Goal: Find contact information: Find contact information

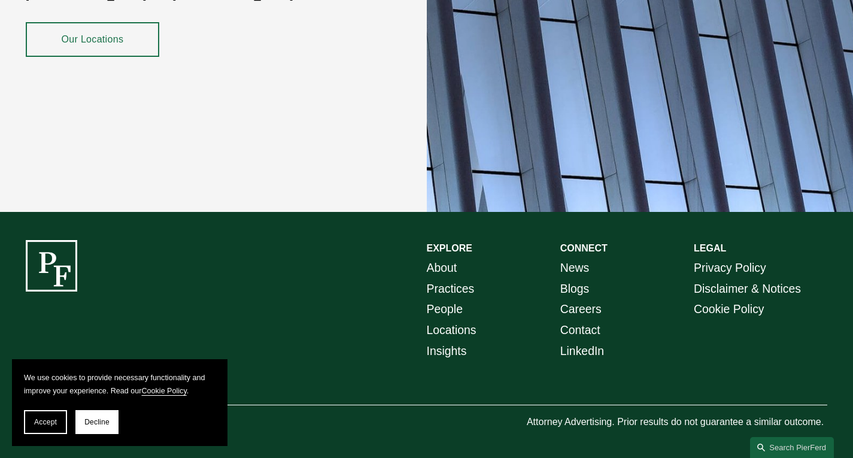
scroll to position [2129, 0]
click at [50, 432] on button "Accept" at bounding box center [45, 422] width 43 height 24
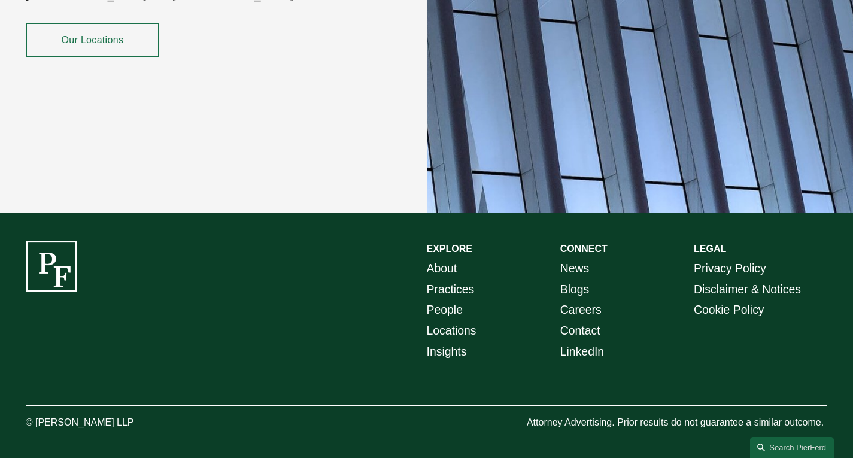
drag, startPoint x: 36, startPoint y: 420, endPoint x: 133, endPoint y: 416, distance: 97.1
click at [133, 416] on p "© [PERSON_NAME] LLP" at bounding box center [109, 422] width 167 height 17
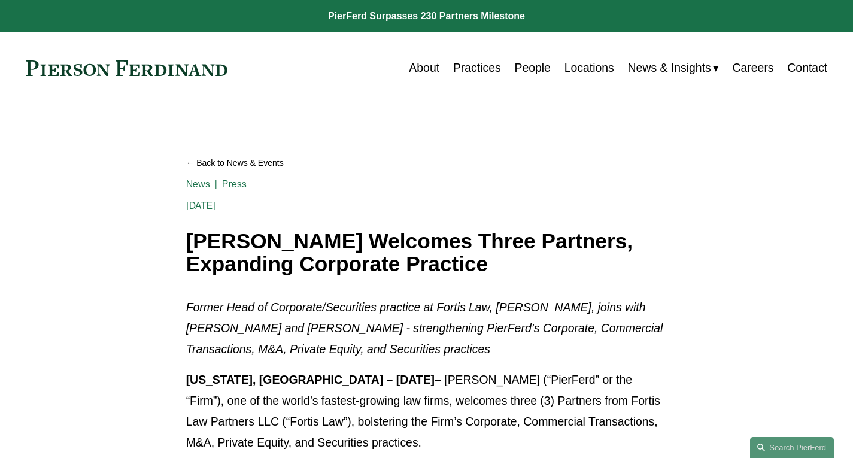
click at [527, 66] on link "People" at bounding box center [532, 67] width 36 height 23
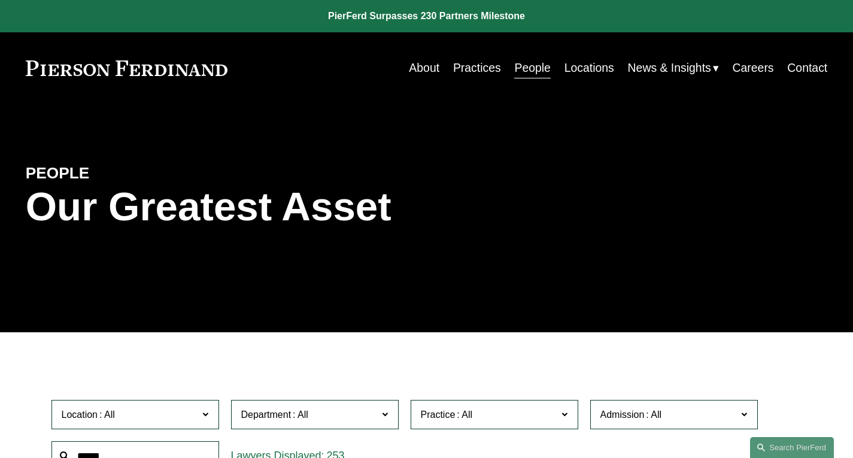
scroll to position [6143, 0]
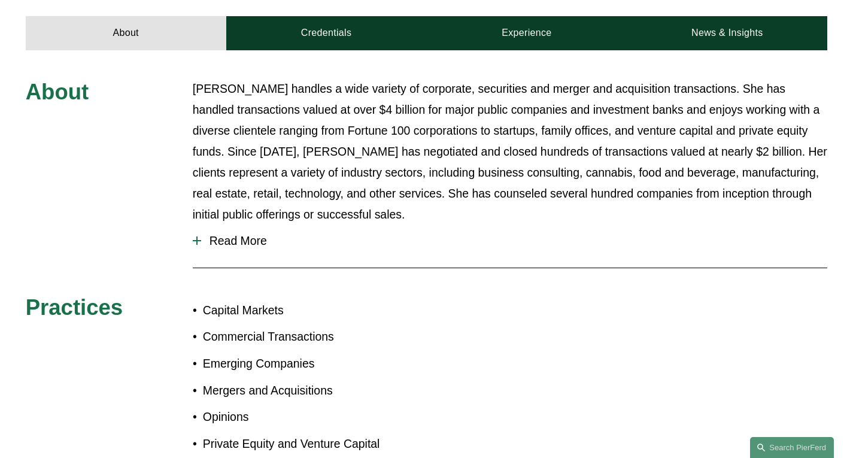
scroll to position [517, 0]
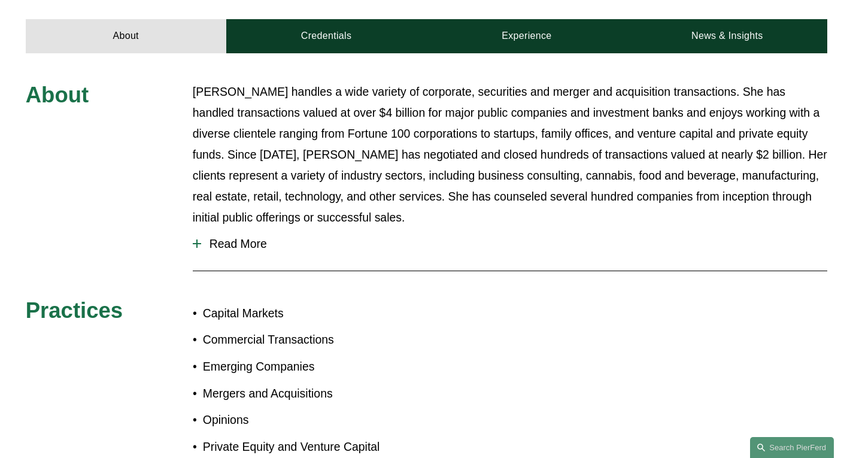
click at [248, 237] on span "Read More" at bounding box center [514, 244] width 626 height 14
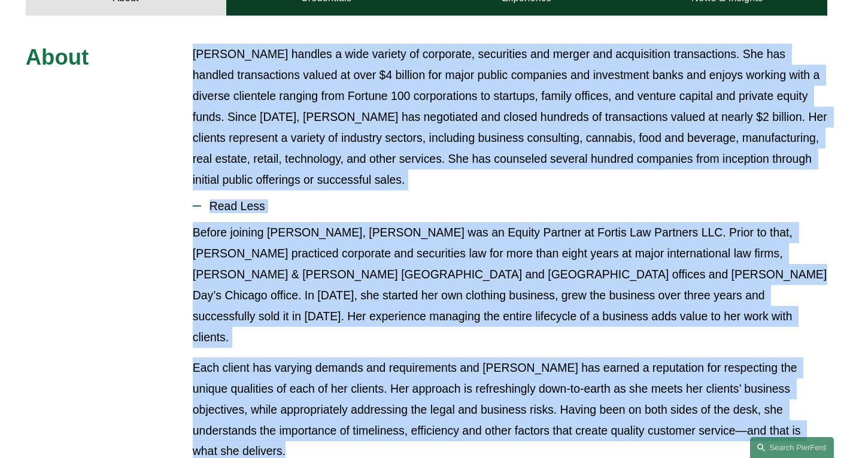
scroll to position [645, 0]
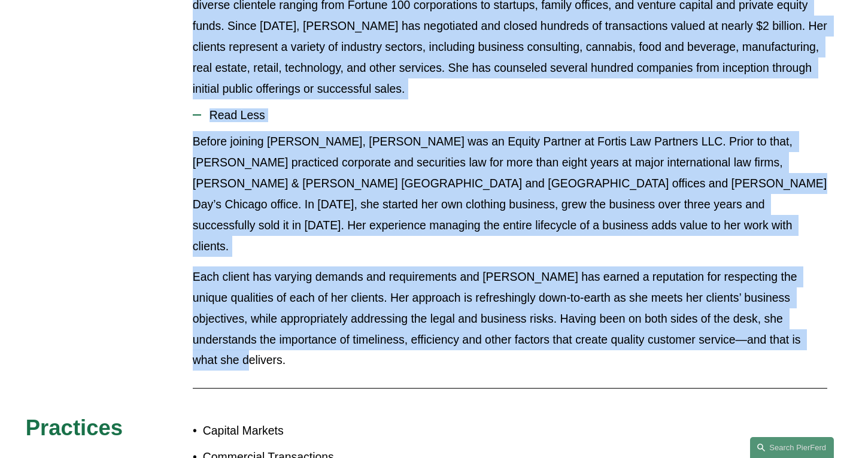
drag, startPoint x: 193, startPoint y: 124, endPoint x: 816, endPoint y: 293, distance: 645.9
click at [816, 293] on div "About Julie Herzog handles a wide variety of corporate, securities and merger a…" at bounding box center [426, 280] width 853 height 654
copy div "Julie Herzog handles a wide variety of corporate, securities and merger and acq…"
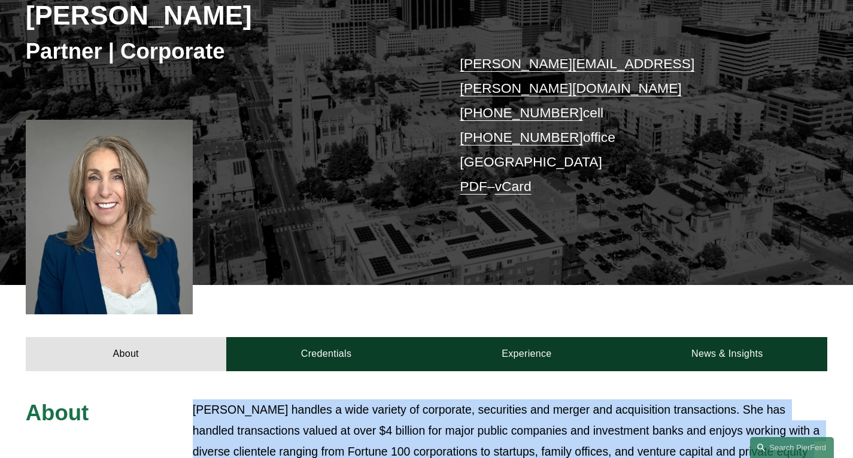
scroll to position [199, 0]
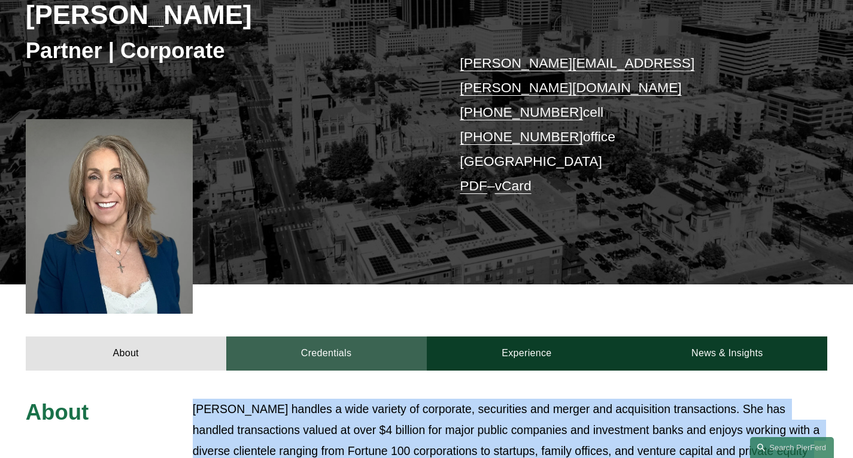
click at [317, 336] on link "Credentials" at bounding box center [326, 353] width 201 height 35
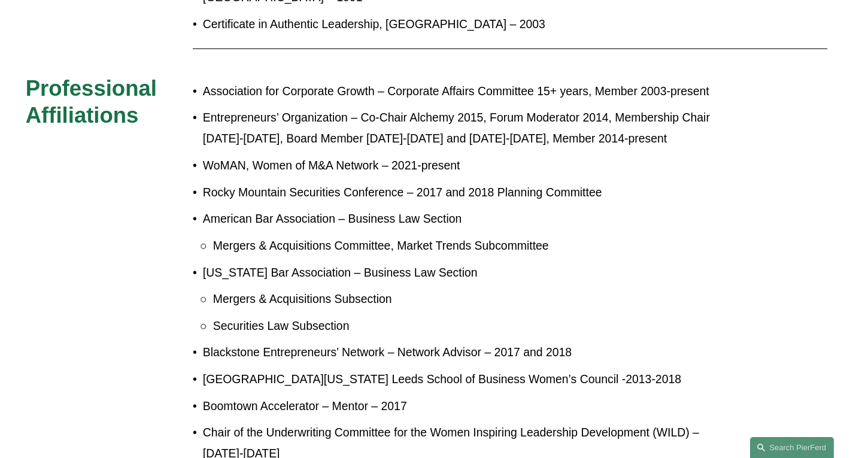
scroll to position [794, 0]
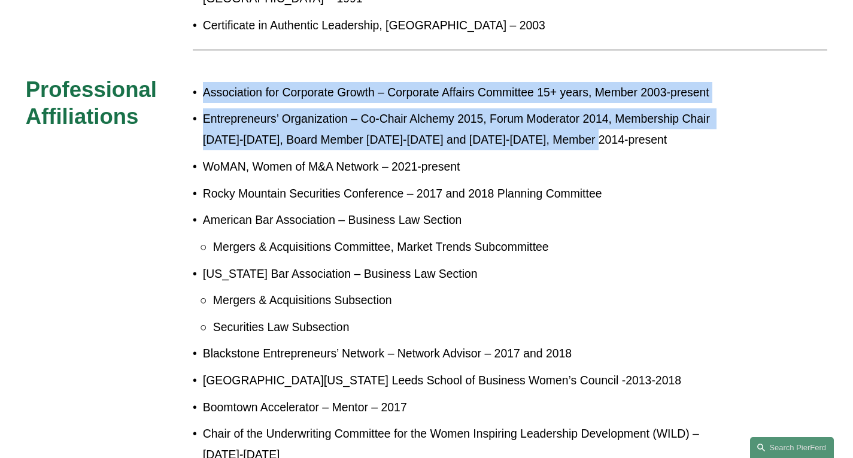
drag, startPoint x: 619, startPoint y: 121, endPoint x: 205, endPoint y: 70, distance: 416.3
click at [205, 82] on ul "Association for Corporate Growth – Corporate Affairs Committee 15+ years, Membe…" at bounding box center [460, 287] width 535 height 410
copy ul "Association for Corporate Growth – Corporate Affairs Committee 15+ years, Membe…"
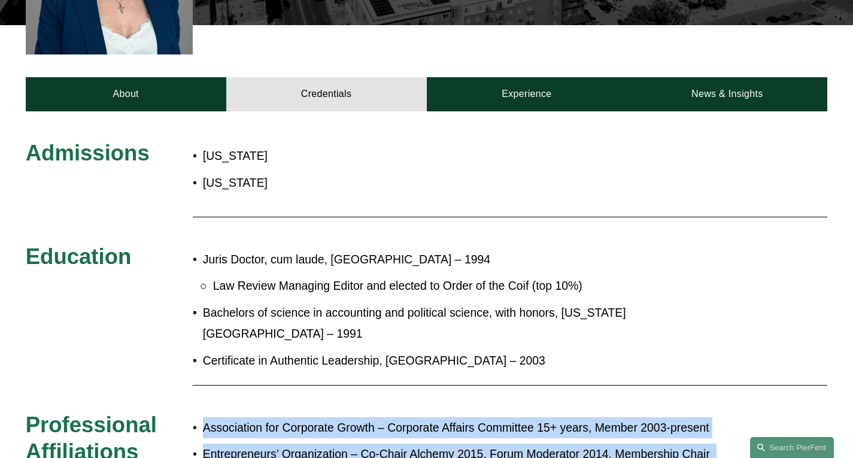
scroll to position [459, 0]
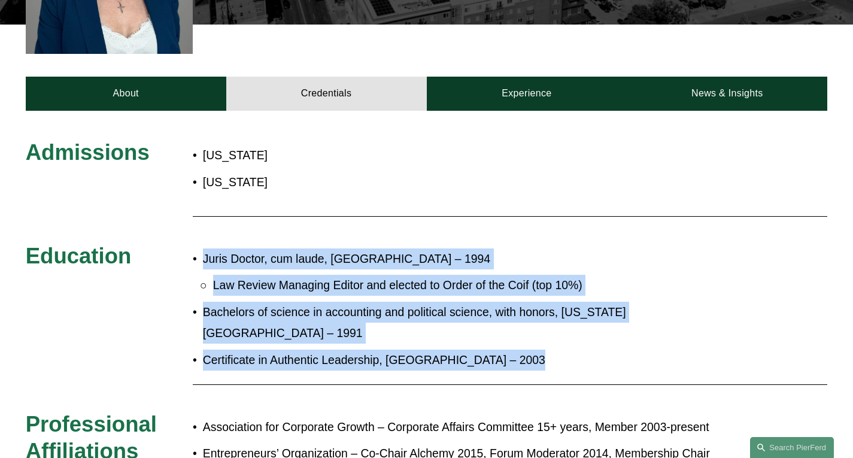
drag, startPoint x: 527, startPoint y: 336, endPoint x: 183, endPoint y: 230, distance: 360.4
copy div "Juris Doctor, cum laude, Southern Methodist University – 1994 Law Review Managi…"
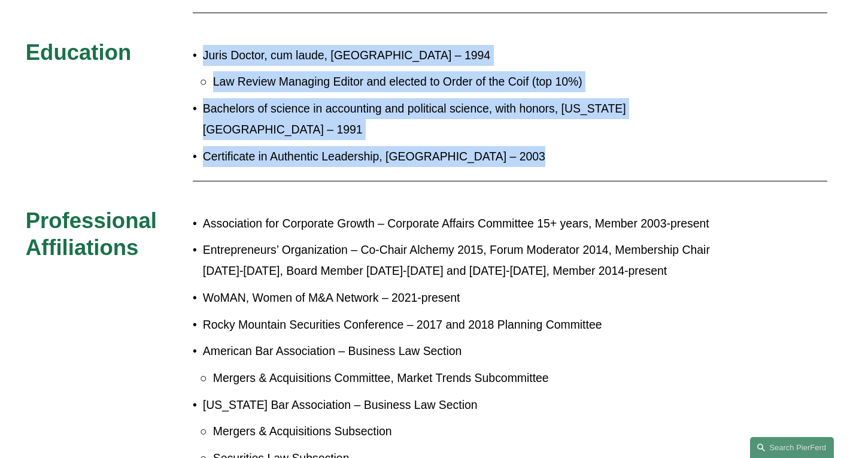
scroll to position [666, 0]
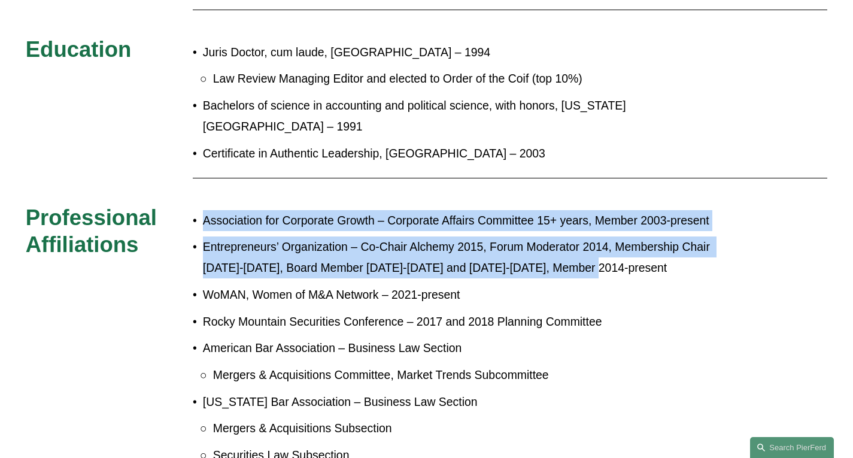
drag, startPoint x: 610, startPoint y: 248, endPoint x: 201, endPoint y: 200, distance: 411.1
click at [201, 210] on ul "Association for Corporate Growth – Corporate Affairs Committee 15+ years, Membe…" at bounding box center [460, 415] width 535 height 410
copy ul "Association for Corporate Growth – Corporate Affairs Committee 15+ years, Membe…"
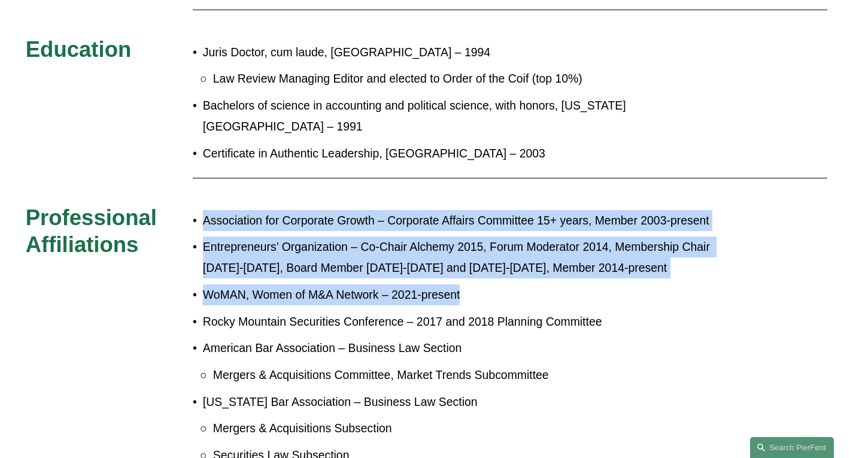
drag, startPoint x: 468, startPoint y: 277, endPoint x: 199, endPoint y: 203, distance: 278.9
click at [199, 210] on ul "Association for Corporate Growth – Corporate Affairs Committee 15+ years, Membe…" at bounding box center [460, 415] width 535 height 410
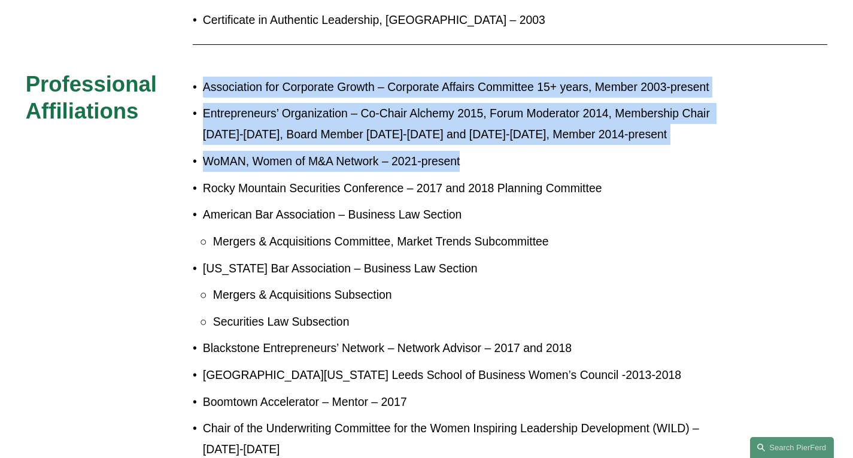
scroll to position [799, 0]
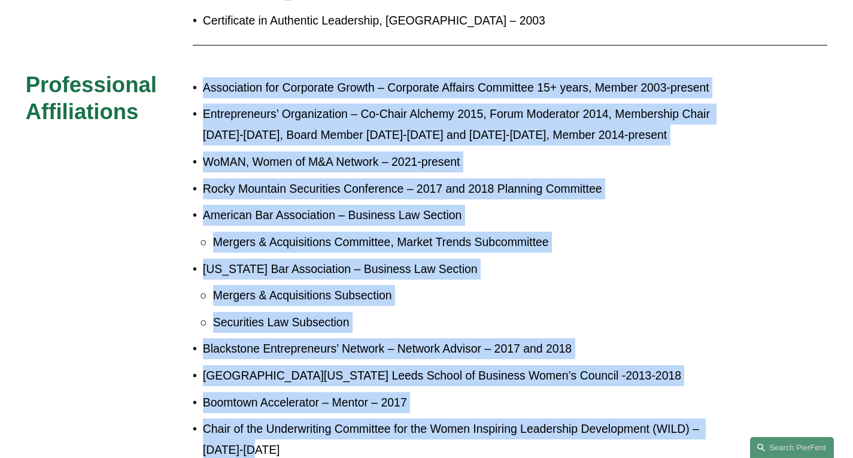
drag, startPoint x: 262, startPoint y: 439, endPoint x: 186, endPoint y: 82, distance: 365.0
copy div "Association for Corporate Growth – Corporate Affairs Committee 15+ years, Membe…"
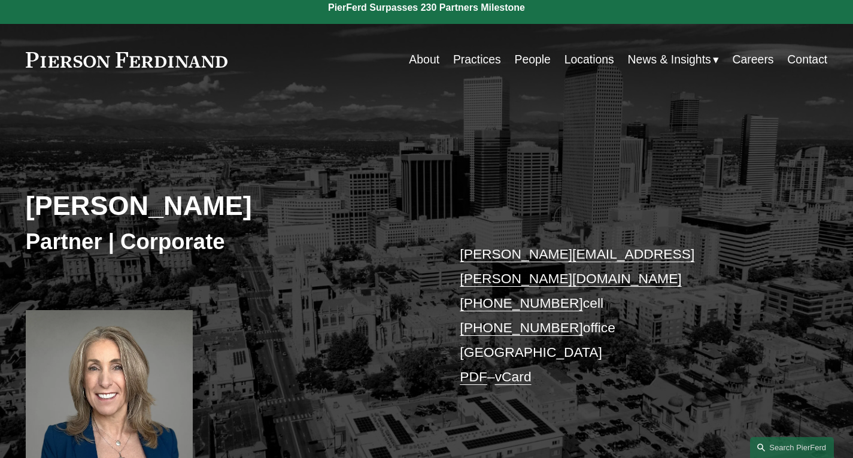
scroll to position [0, 0]
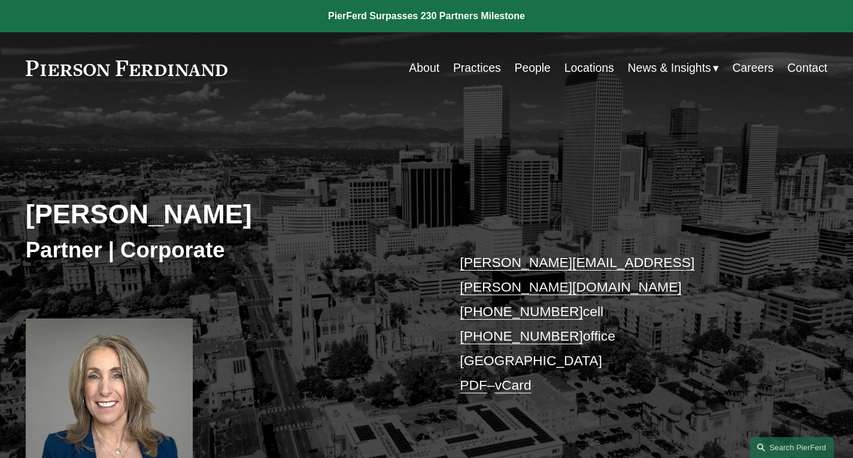
click at [409, 70] on link "About" at bounding box center [424, 67] width 31 height 23
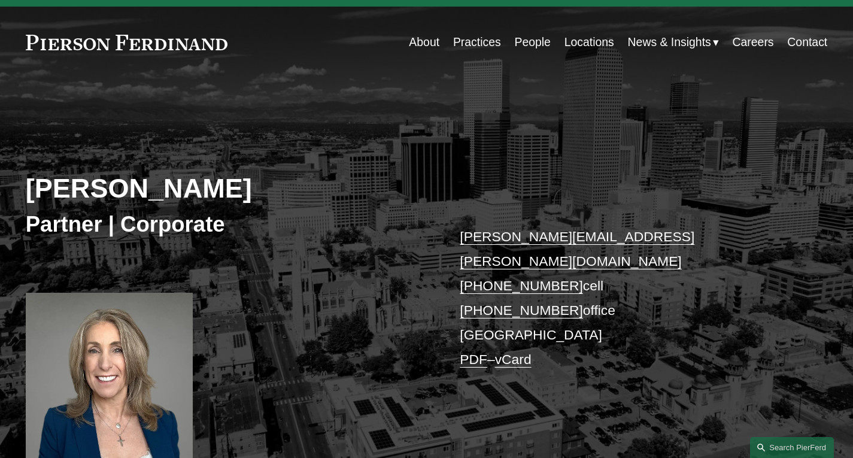
scroll to position [29, 0]
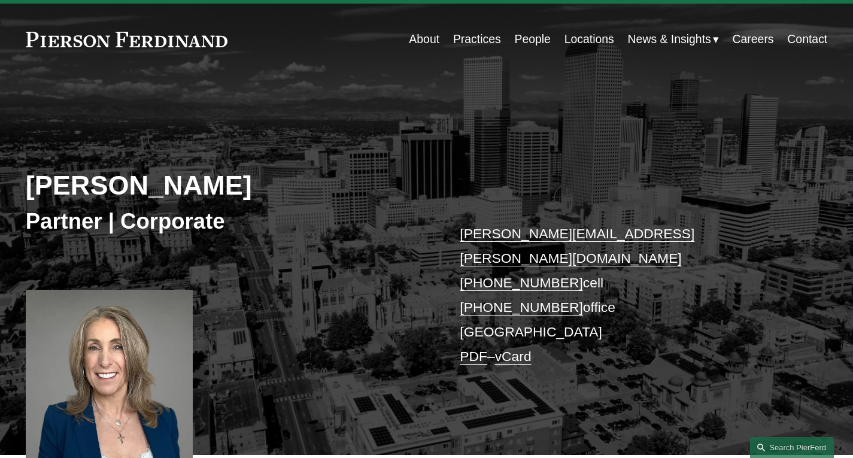
click at [64, 213] on h3 "Partner | Corporate" at bounding box center [226, 221] width 401 height 27
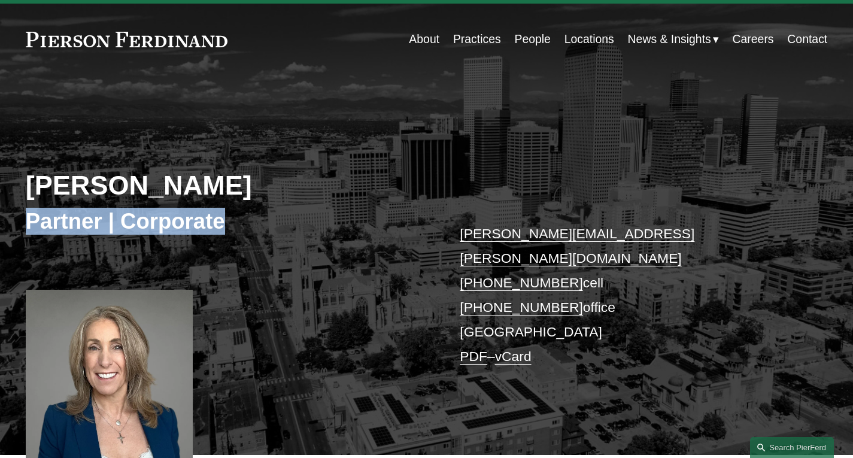
drag, startPoint x: 232, startPoint y: 219, endPoint x: 0, endPoint y: 231, distance: 232.6
click at [0, 231] on div "Julie Herzog Partner | Corporate julie.herzog@pierferd.com +1.303.246.4189 cell…" at bounding box center [426, 278] width 853 height 354
copy h3 "Partner | Corporate"
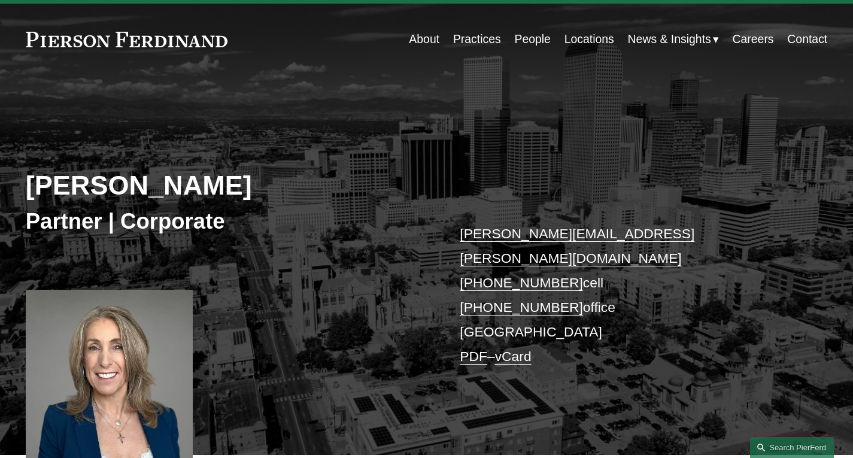
click at [483, 308] on p "julie.herzog@pierferd.com +1.303.246.4189 cell +1.720.719.7405 office Denver PD…" at bounding box center [627, 296] width 334 height 148
drag, startPoint x: 565, startPoint y: 259, endPoint x: 444, endPoint y: 255, distance: 120.4
click at [444, 255] on div "Julie Herzog Partner | Corporate julie.herzog@pierferd.com +1.303.246.4189 cell…" at bounding box center [426, 278] width 853 height 354
copy link "+1.303.246.4189"
drag, startPoint x: 456, startPoint y: 284, endPoint x: 562, endPoint y: 284, distance: 106.0
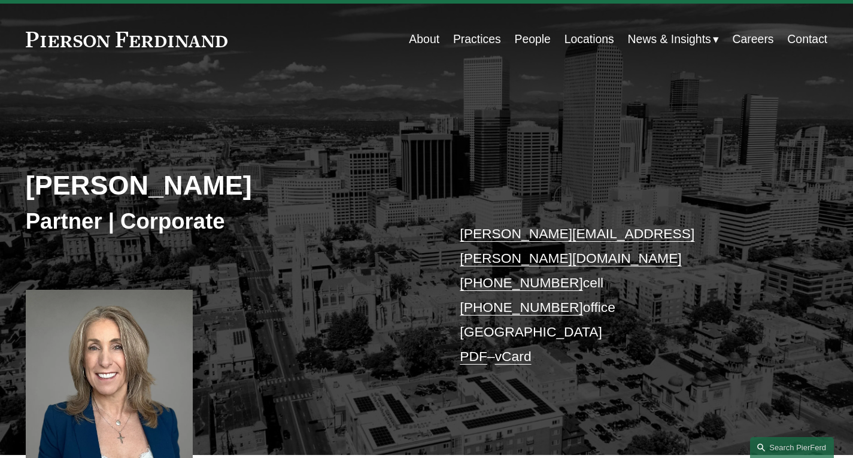
click at [562, 284] on div "Julie Herzog Partner | Corporate julie.herzog@pierferd.com +1.303.246.4189 cell…" at bounding box center [426, 278] width 853 height 354
copy link "+1.720.719.7405"
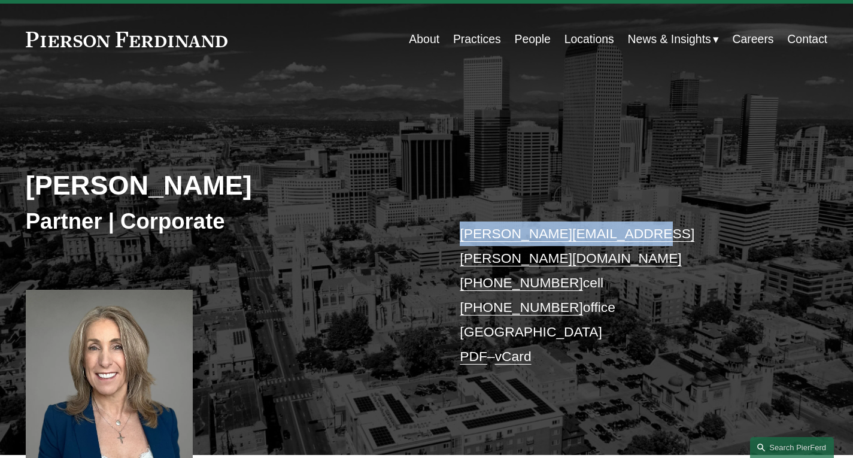
drag, startPoint x: 624, startPoint y: 235, endPoint x: 454, endPoint y: 234, distance: 170.0
click at [454, 234] on div "Julie Herzog Partner | Corporate julie.herzog@pierferd.com +1.303.246.4189 cell…" at bounding box center [426, 278] width 853 height 354
copy link "julie.herzog@pierferd.com"
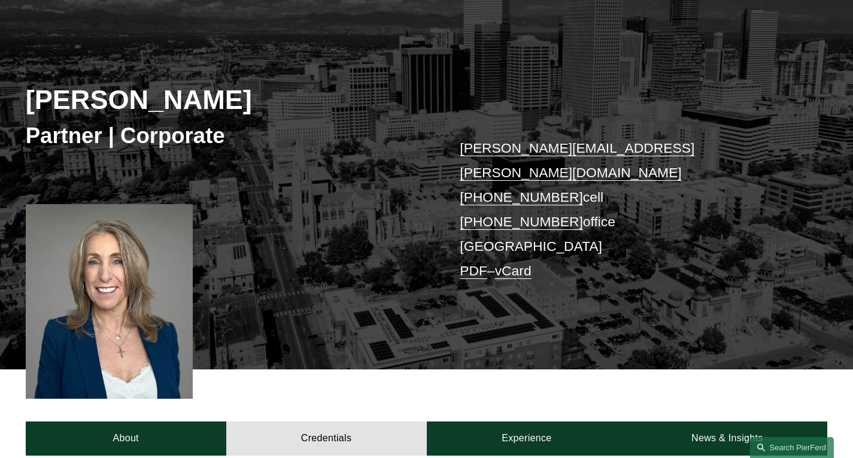
scroll to position [113, 0]
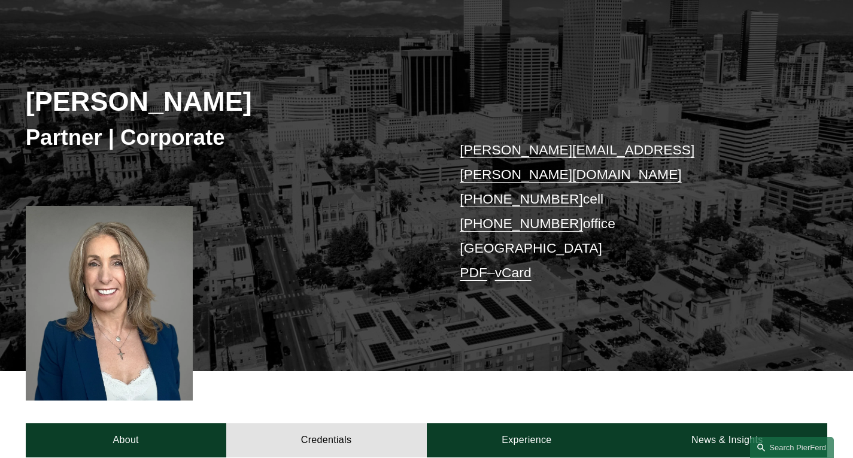
drag, startPoint x: 458, startPoint y: 164, endPoint x: 561, endPoint y: 171, distance: 103.2
click at [561, 171] on div "Julie Herzog Partner | Corporate julie.herzog@pierferd.com +1.303.246.4189 cell…" at bounding box center [426, 194] width 853 height 354
copy link "+1.303.246.4189"
drag, startPoint x: 453, startPoint y: 199, endPoint x: 560, endPoint y: 202, distance: 107.8
click at [560, 202] on div "Julie Herzog Partner | Corporate julie.herzog@pierferd.com +1.303.246.4189 cell…" at bounding box center [426, 194] width 853 height 354
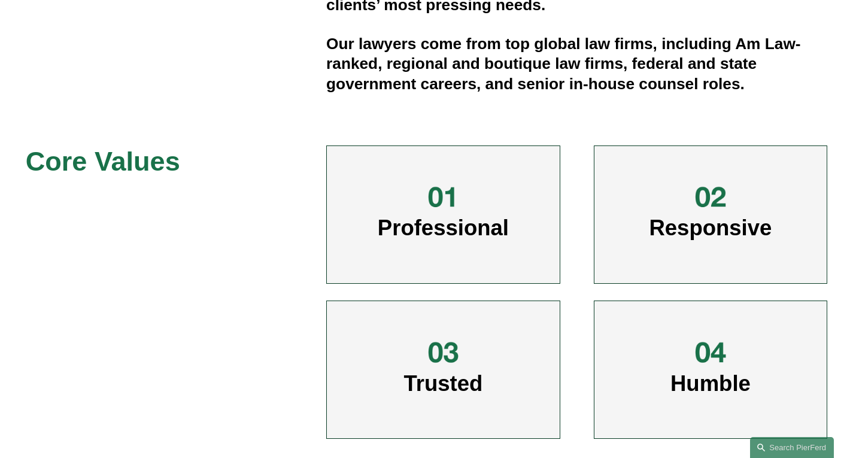
scroll to position [221, 0]
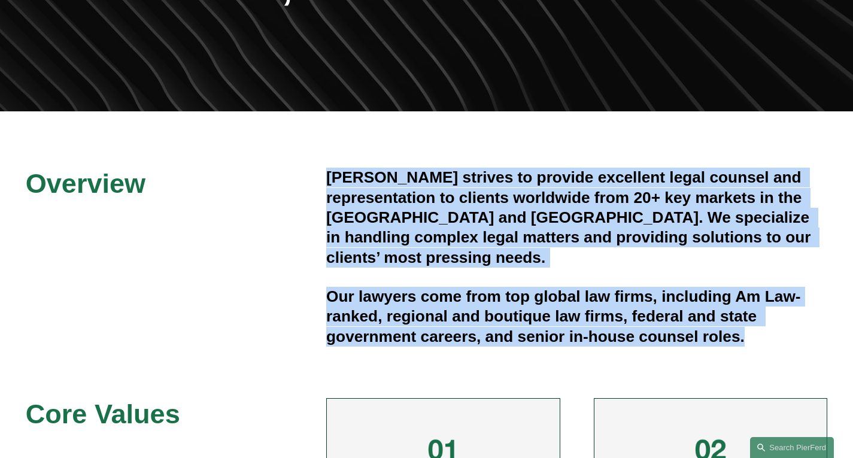
drag, startPoint x: 327, startPoint y: 178, endPoint x: 758, endPoint y: 323, distance: 455.0
click at [758, 323] on div "Pierson Ferdinand strives to provide excellent legal counsel and representation…" at bounding box center [576, 257] width 501 height 179
copy div "Pierson Ferdinand strives to provide excellent legal counsel and representation…"
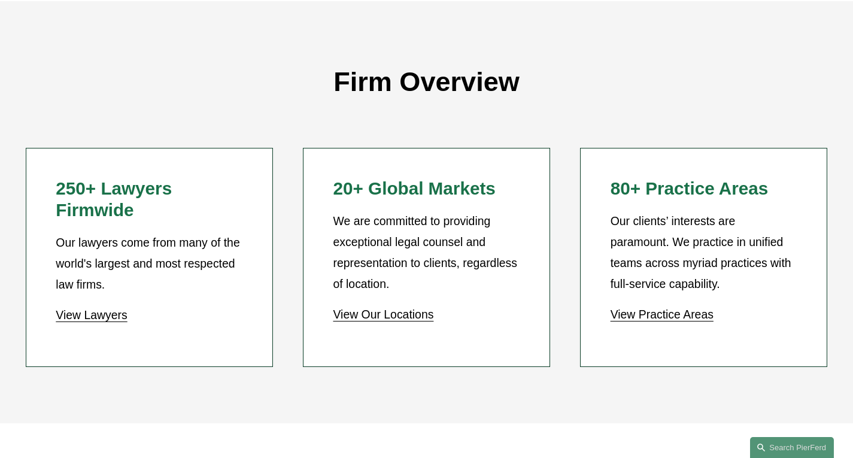
scroll to position [986, 0]
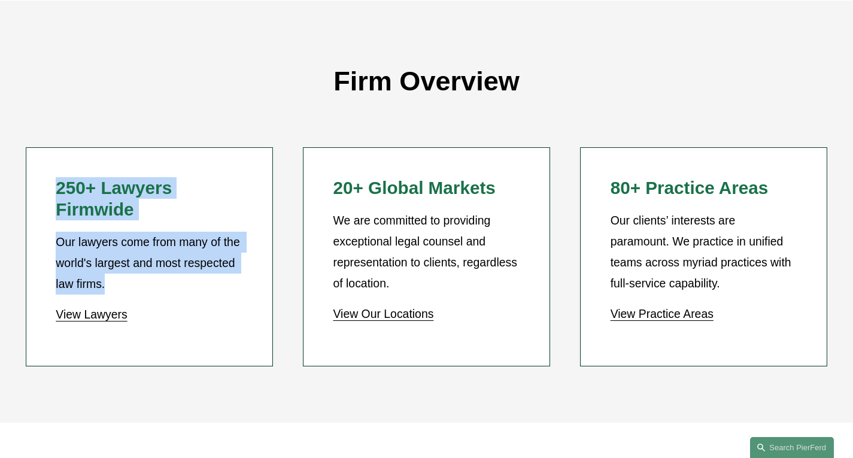
drag, startPoint x: 54, startPoint y: 186, endPoint x: 118, endPoint y: 290, distance: 122.3
click at [118, 290] on li "250+ Lawyers Firmwide Our lawyers come from many of the world's largest and mos…" at bounding box center [149, 256] width 247 height 219
copy div "250+ Lawyers Firmwide Our lawyers come from many of the world's largest and mos…"
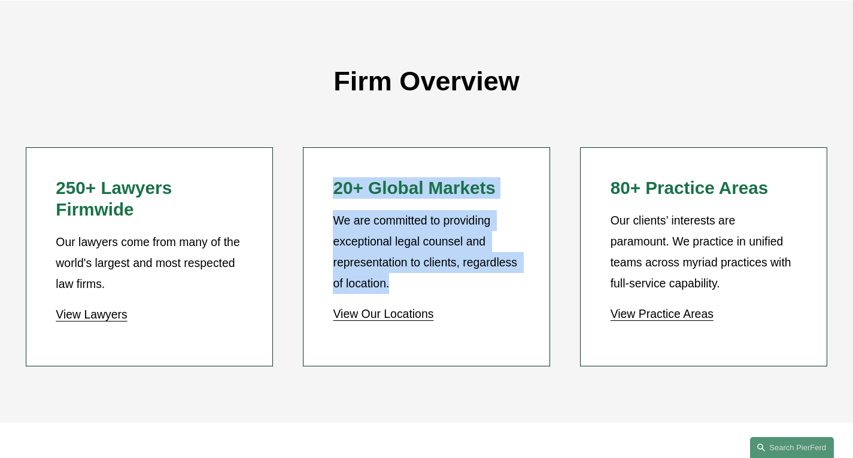
drag, startPoint x: 325, startPoint y: 187, endPoint x: 396, endPoint y: 286, distance: 122.3
click at [396, 286] on li "20+ Global Markets We are committed to providing exceptional legal counsel and …" at bounding box center [426, 256] width 247 height 219
copy div "20+ Global Markets We are committed to providing exceptional legal counsel and …"
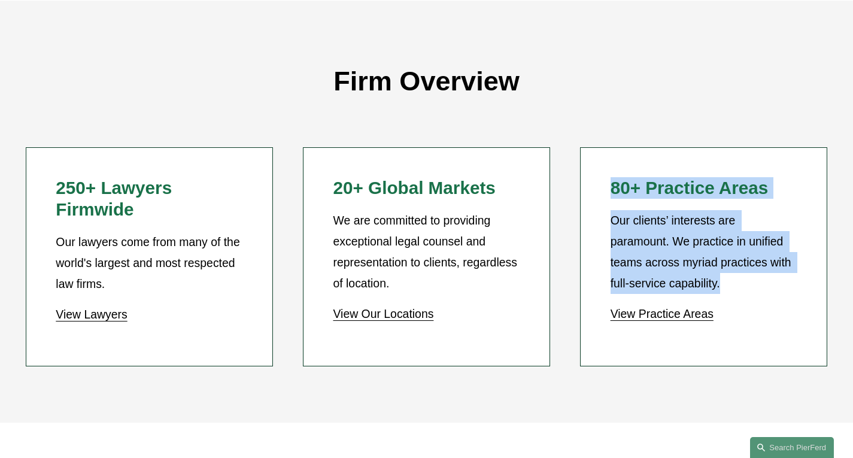
drag, startPoint x: 613, startPoint y: 192, endPoint x: 738, endPoint y: 281, distance: 153.7
click at [738, 281] on div "80+ Practice Areas Our clients’ interests are paramount. We practice in unified…" at bounding box center [704, 250] width 187 height 147
copy div "80+ Practice Areas Our clients’ interests are paramount. We practice in unified…"
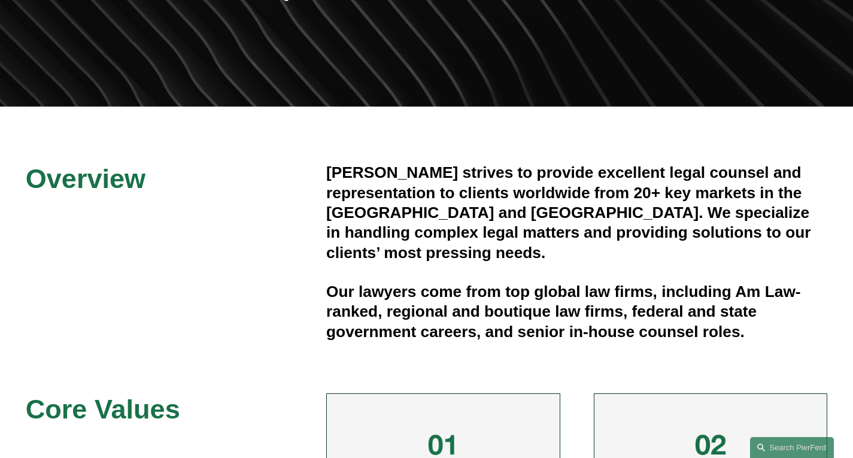
scroll to position [0, 0]
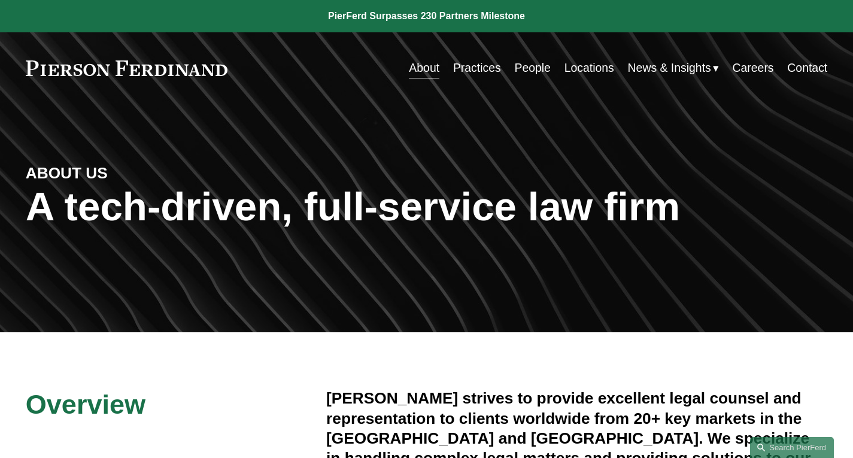
click at [814, 74] on link "Contact" at bounding box center [807, 67] width 40 height 23
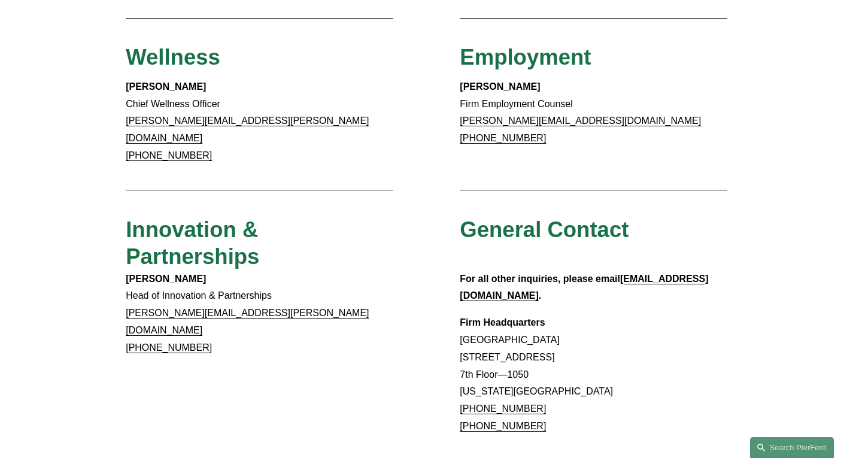
scroll to position [893, 0]
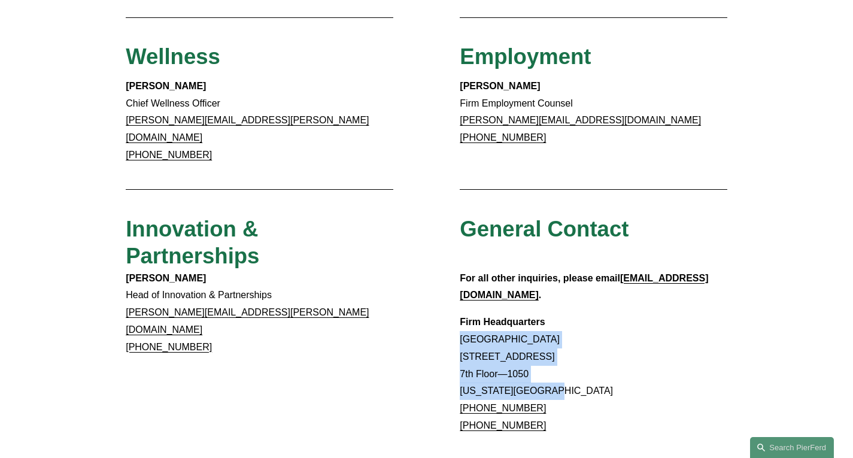
drag, startPoint x: 455, startPoint y: 276, endPoint x: 571, endPoint y: 334, distance: 129.6
copy p "Rockefeller Center 1270 Avenue of the Americas 7th Floor—1050 New York, NY 10020"
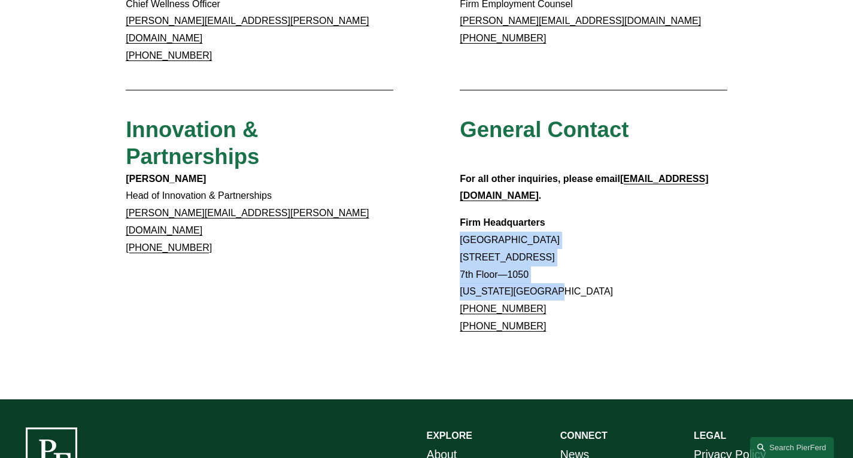
scroll to position [956, 0]
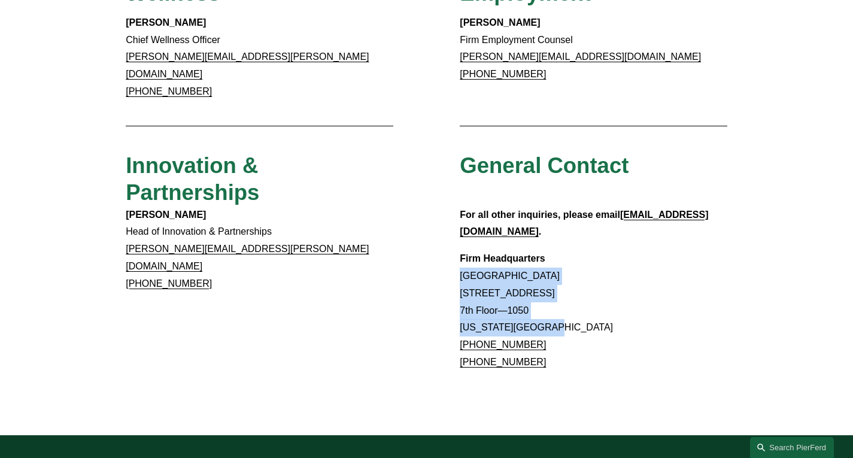
copy p "Rockefeller Center 1270 Avenue of the Americas 7th Floor—1050 New York, NY 10020"
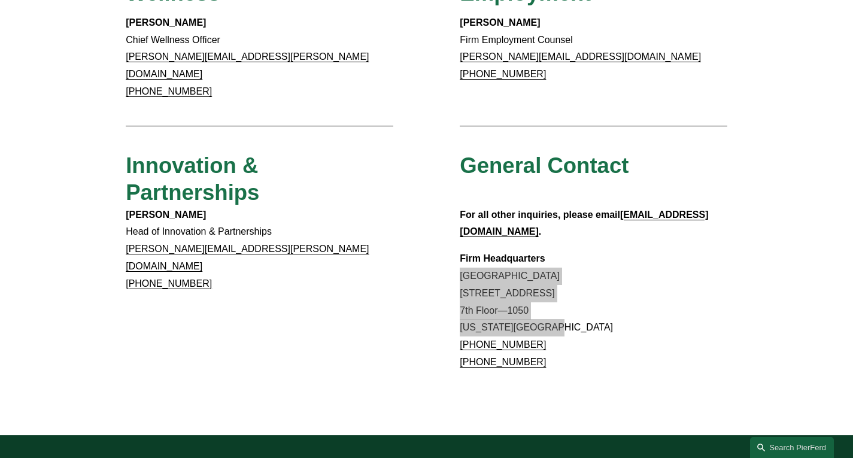
scroll to position [1126, 0]
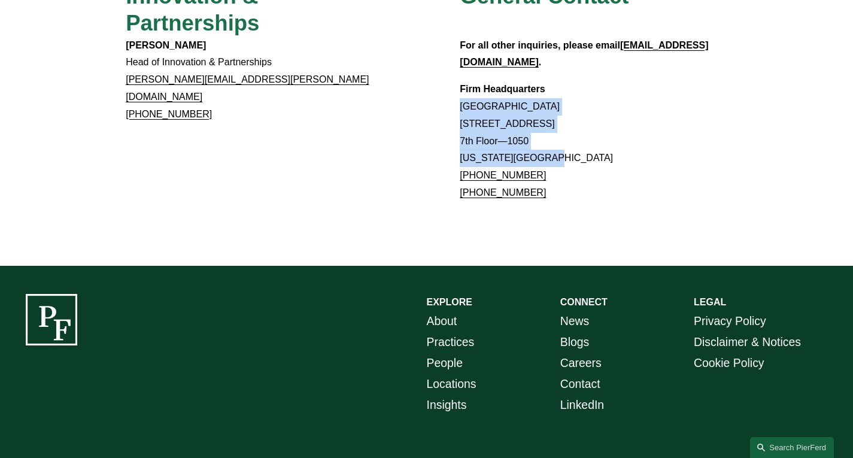
drag, startPoint x: 137, startPoint y: 422, endPoint x: 36, endPoint y: 426, distance: 100.7
copy p "Pierson Ferdinand LLP"
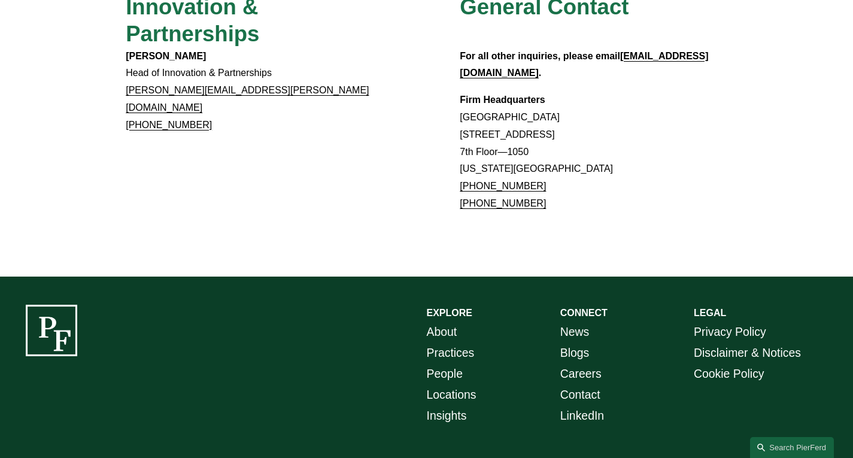
scroll to position [1115, 0]
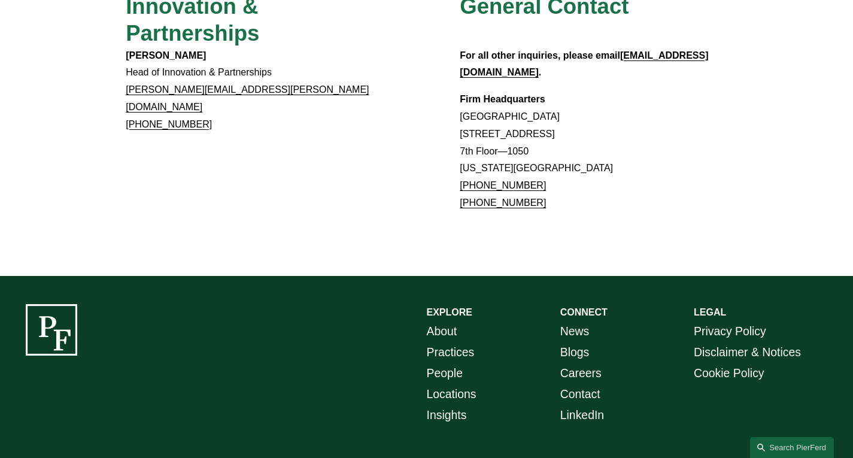
drag, startPoint x: 36, startPoint y: 430, endPoint x: 171, endPoint y: 430, distance: 134.7
copy p "Pierson Ferdinand LLP"
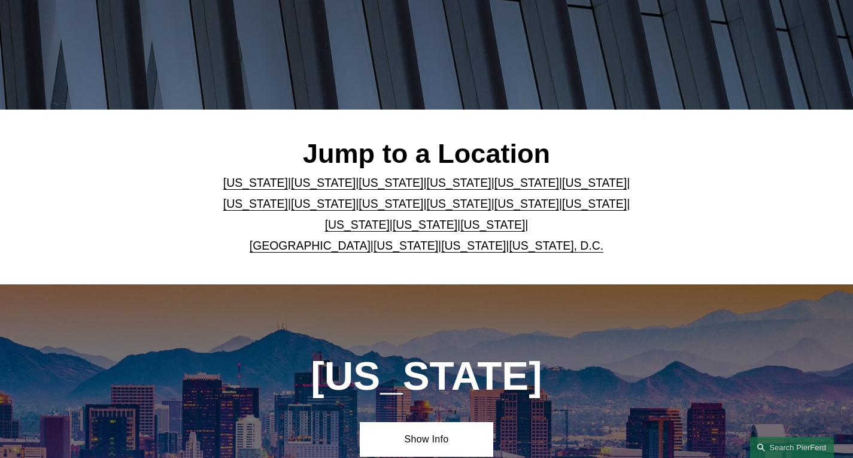
scroll to position [155, 0]
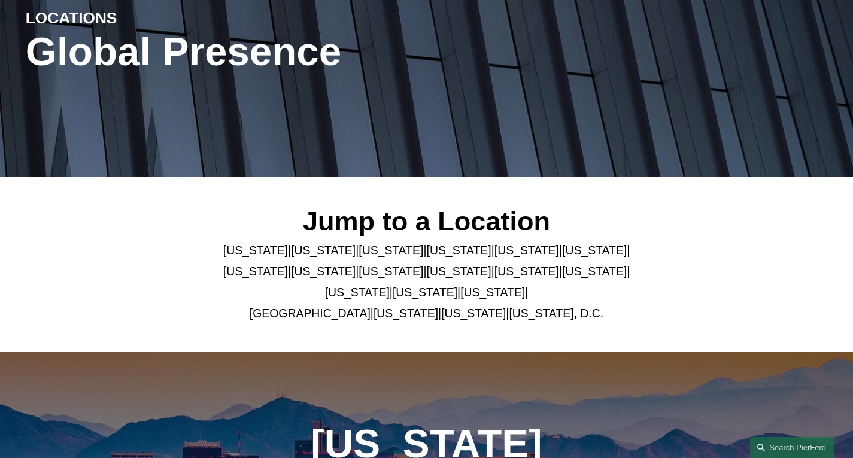
click at [370, 254] on link "Colorado" at bounding box center [391, 250] width 65 height 13
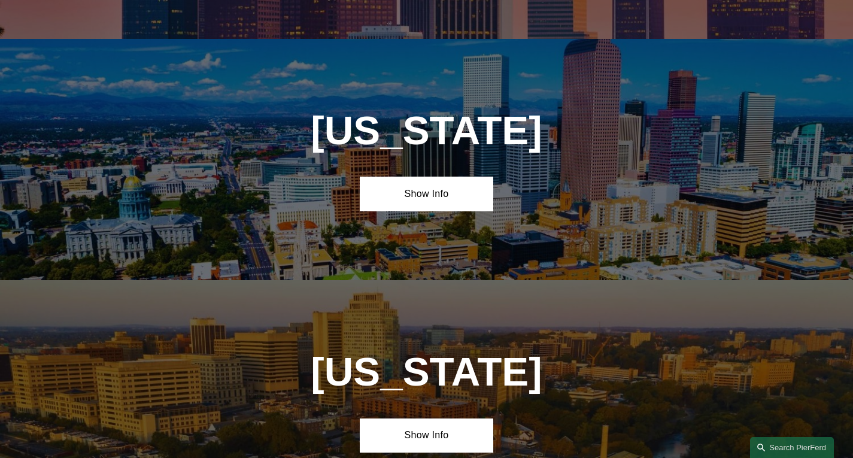
scroll to position [998, 0]
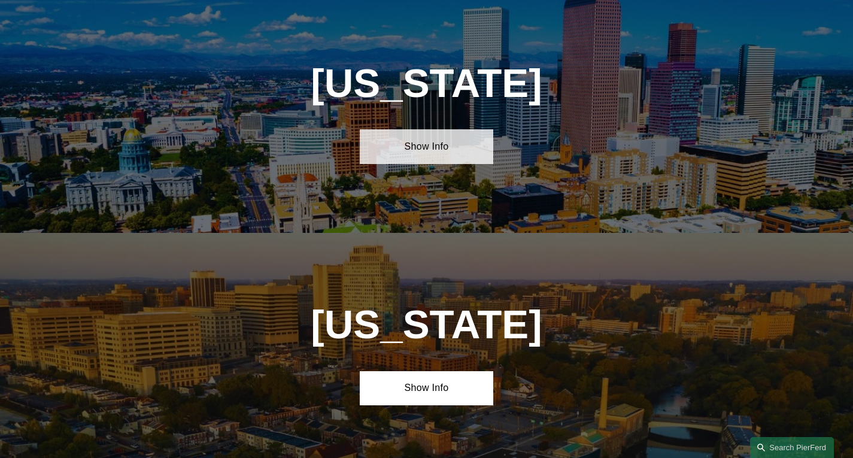
click at [428, 160] on link "Show Info" at bounding box center [427, 146] width 134 height 35
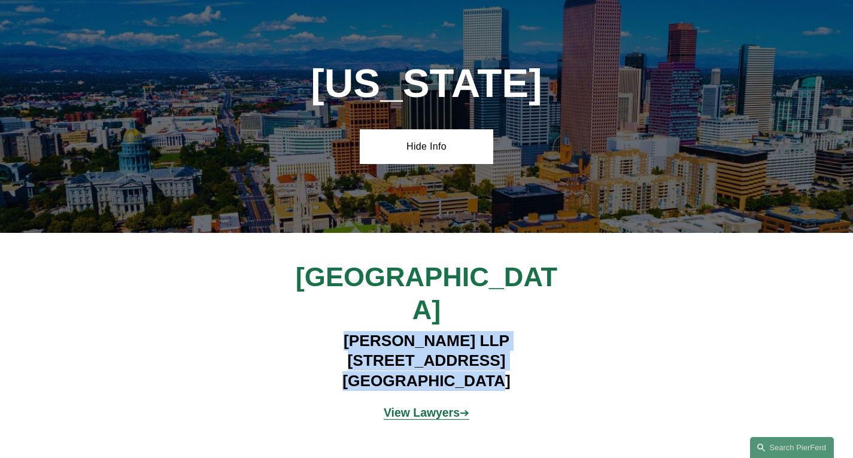
drag, startPoint x: 341, startPoint y: 324, endPoint x: 492, endPoint y: 360, distance: 155.1
click at [492, 360] on h4 "Pierson Ferdinand LLP 2301 Blake Street, Suite 100 Denver, CO 80205" at bounding box center [426, 361] width 334 height 60
copy h4 "Pierson Ferdinand LLP 2301 Blake Street, Suite 100 Denver, CO 80205"
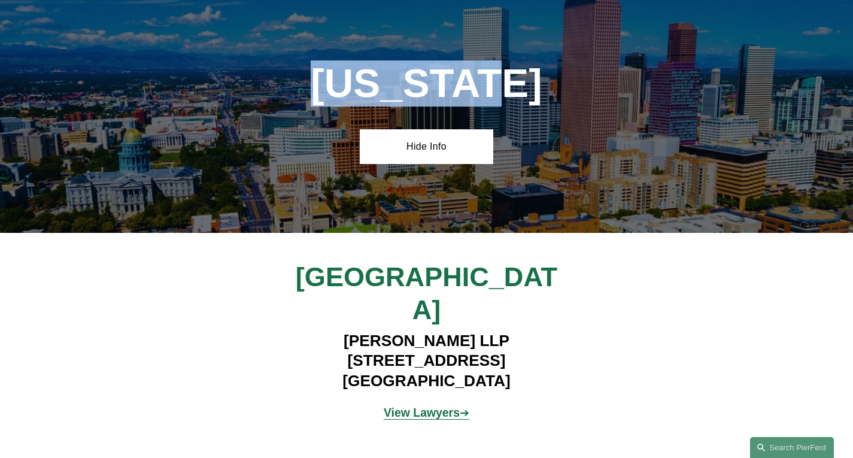
drag, startPoint x: 339, startPoint y: 94, endPoint x: 550, endPoint y: 99, distance: 210.8
click at [550, 99] on h1 "Colorado" at bounding box center [426, 83] width 334 height 46
copy h1 "Colorado"
